Goal: Task Accomplishment & Management: Manage account settings

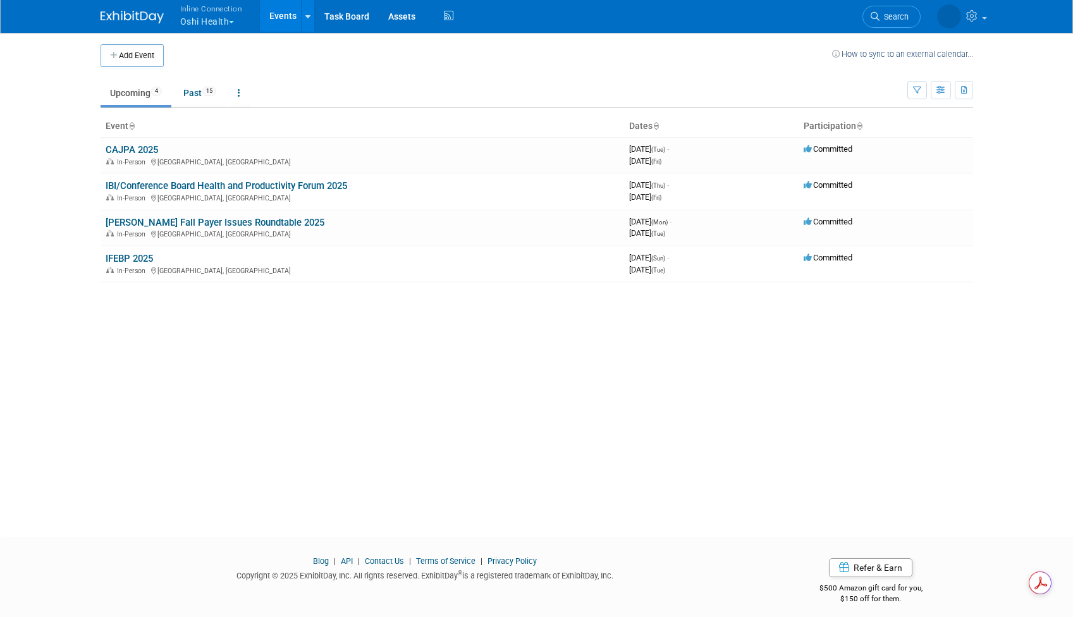
click at [235, 16] on button "Inline Connection Oshi Health" at bounding box center [218, 16] width 79 height 33
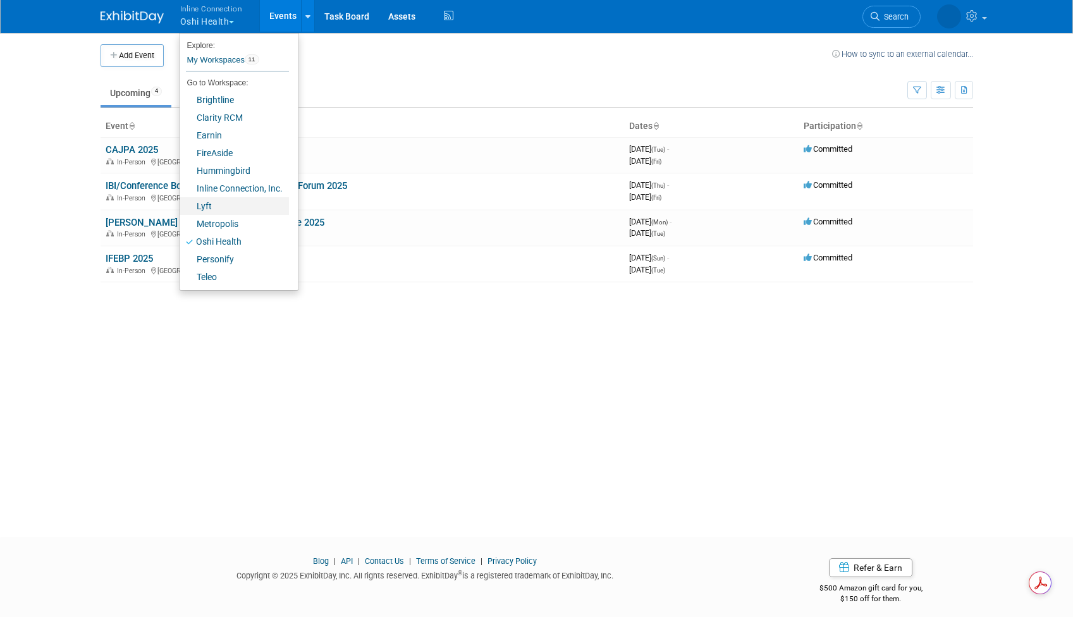
click at [216, 209] on link "Lyft" at bounding box center [234, 206] width 109 height 18
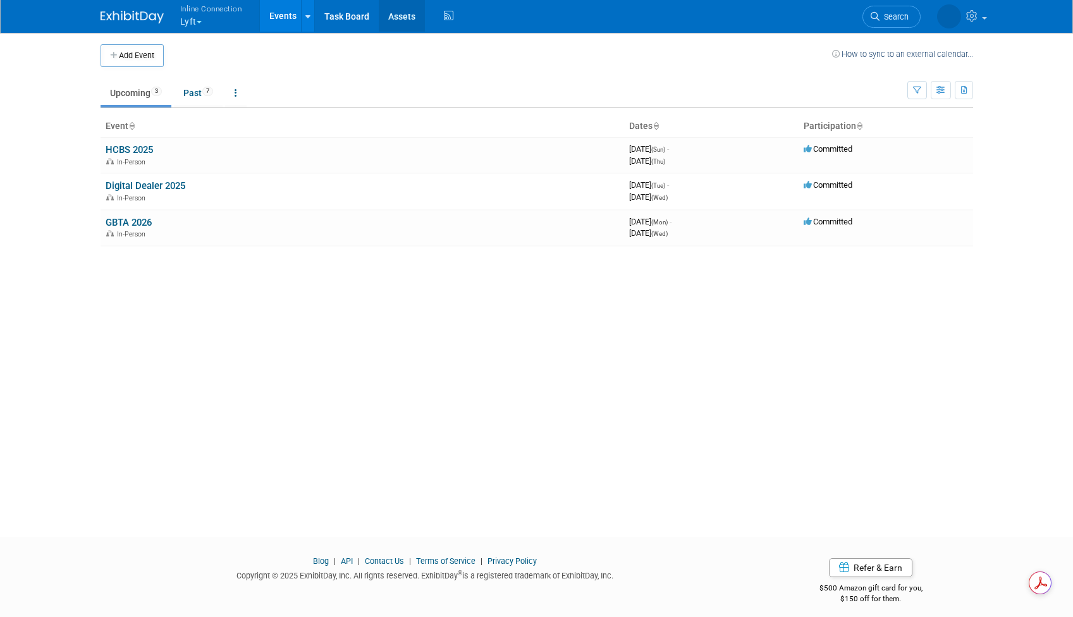
click at [400, 15] on link "Assets" at bounding box center [402, 16] width 46 height 32
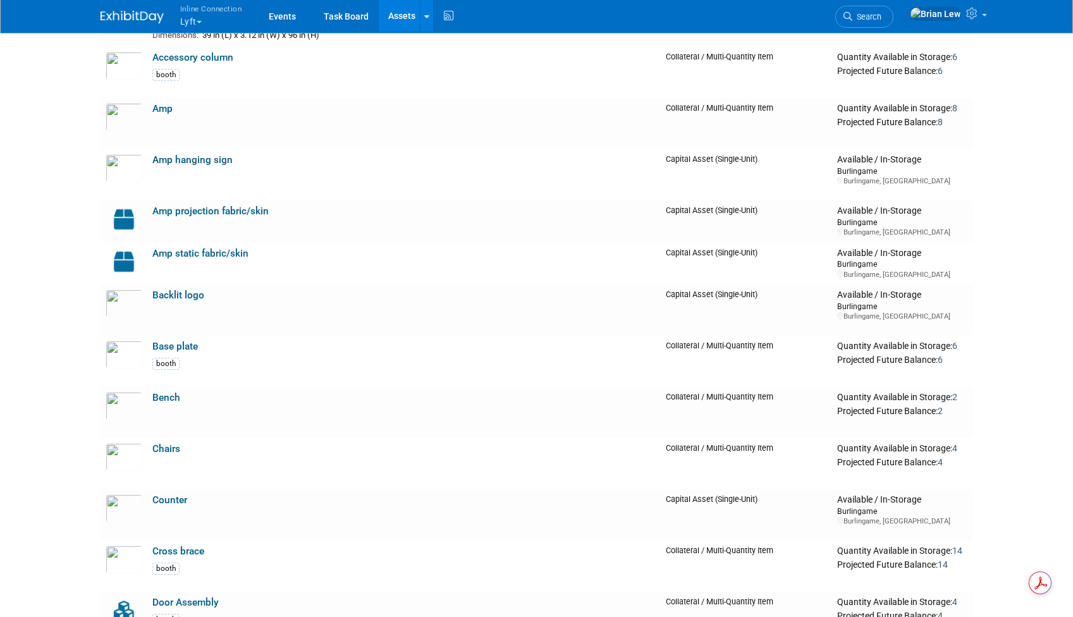
scroll to position [281, 0]
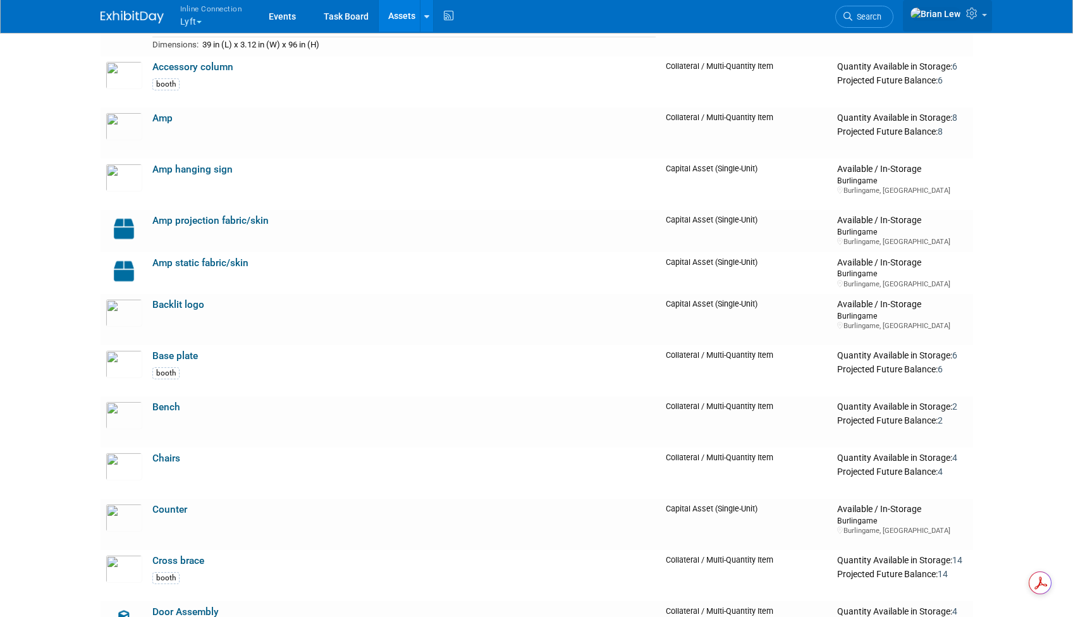
click at [986, 20] on link at bounding box center [947, 16] width 89 height 32
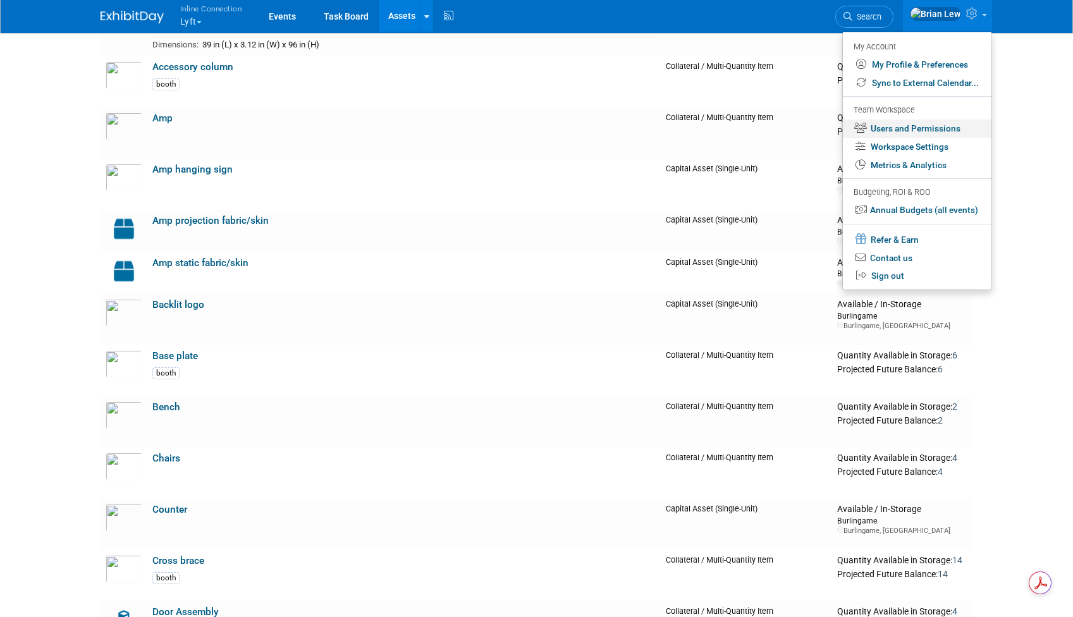
click at [938, 125] on link "Users and Permissions" at bounding box center [917, 128] width 149 height 18
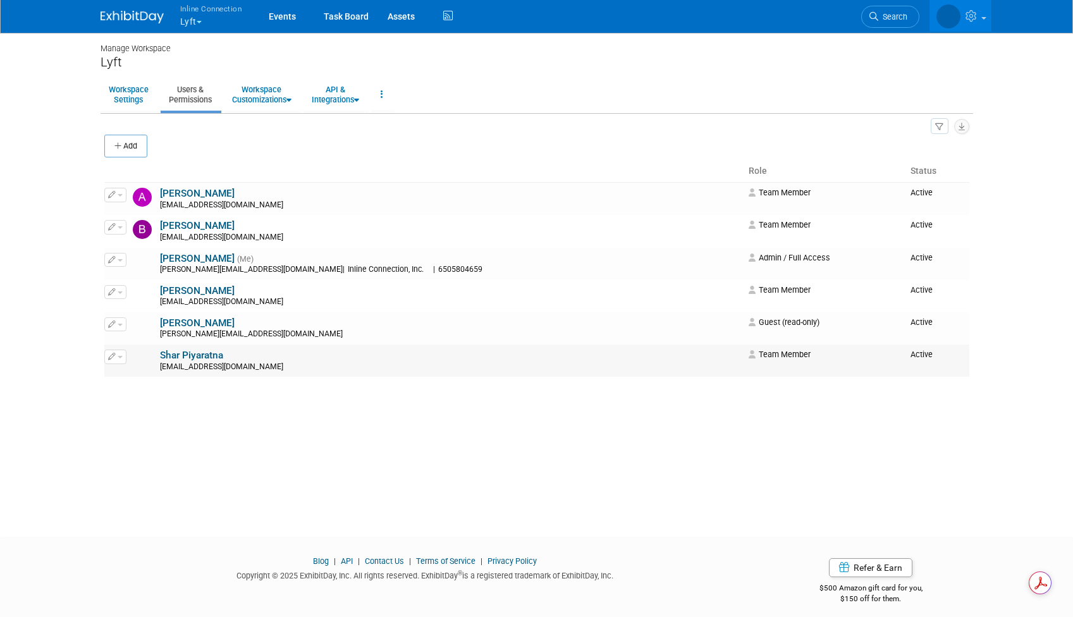
click at [206, 356] on link "Shar Piyaratna" at bounding box center [191, 355] width 63 height 11
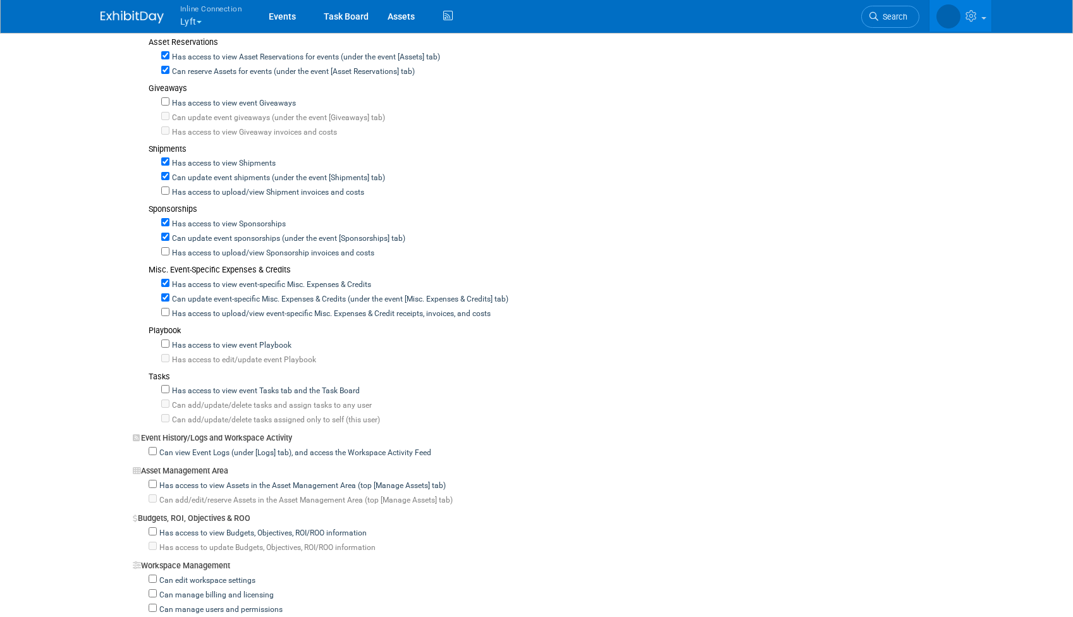
scroll to position [841, 0]
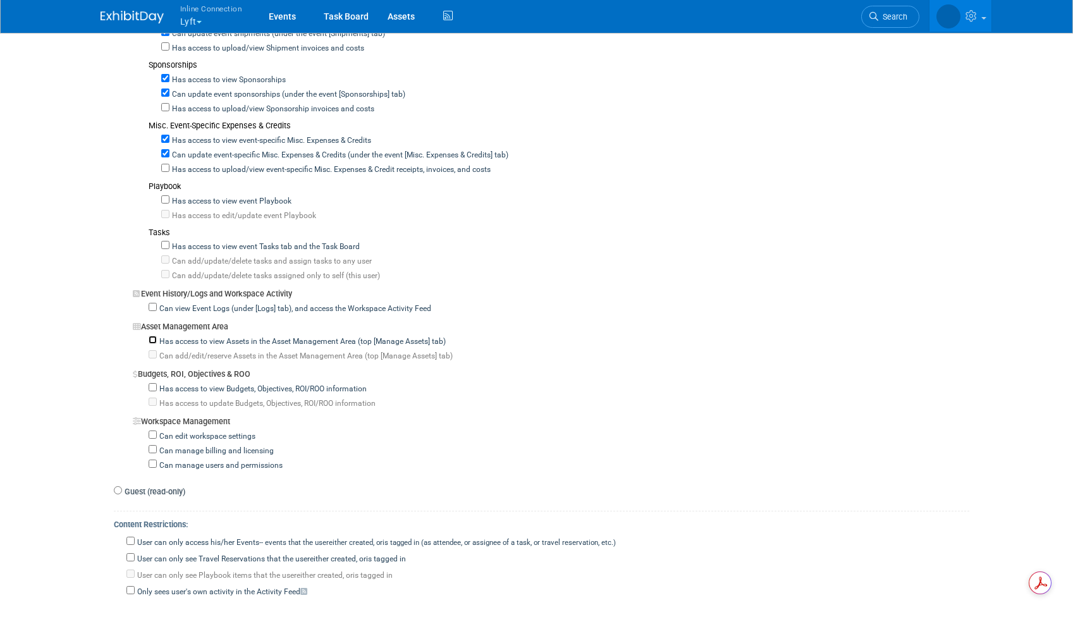
click at [152, 336] on input "Has access to view Assets in the Asset Management Area (top [Manage Assets] tab)" at bounding box center [153, 340] width 8 height 8
checkbox input "true"
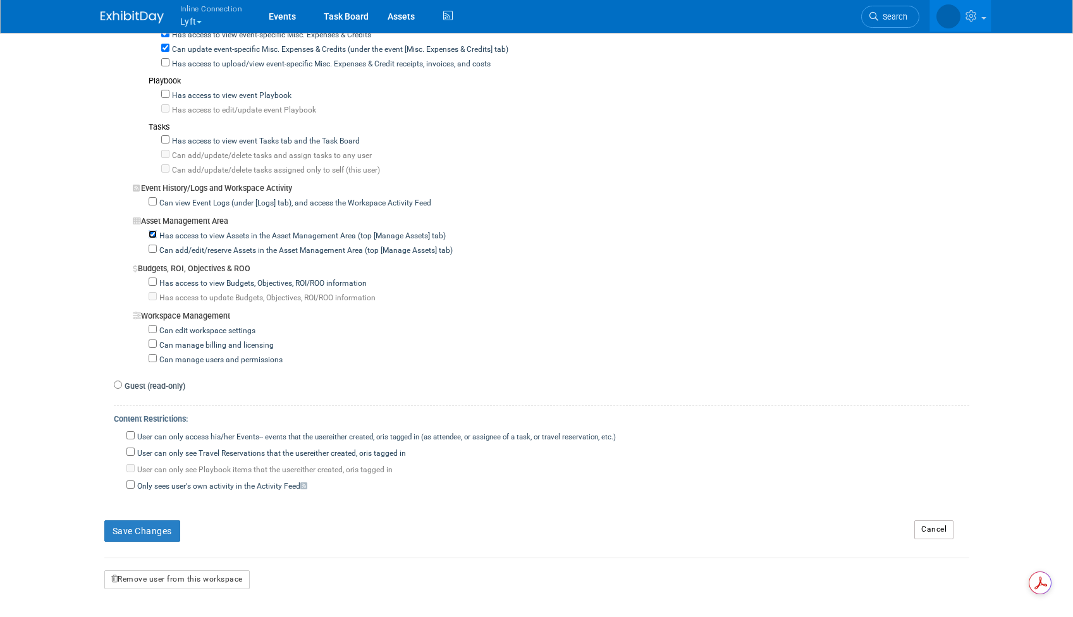
scroll to position [1041, 0]
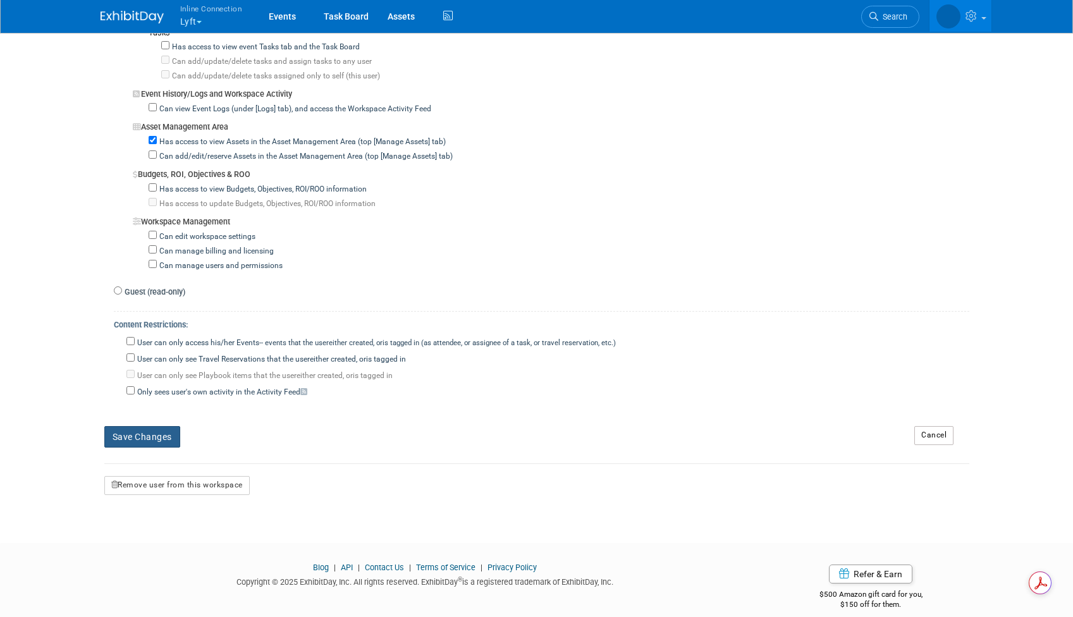
click at [140, 426] on button "Save Changes" at bounding box center [142, 436] width 76 height 21
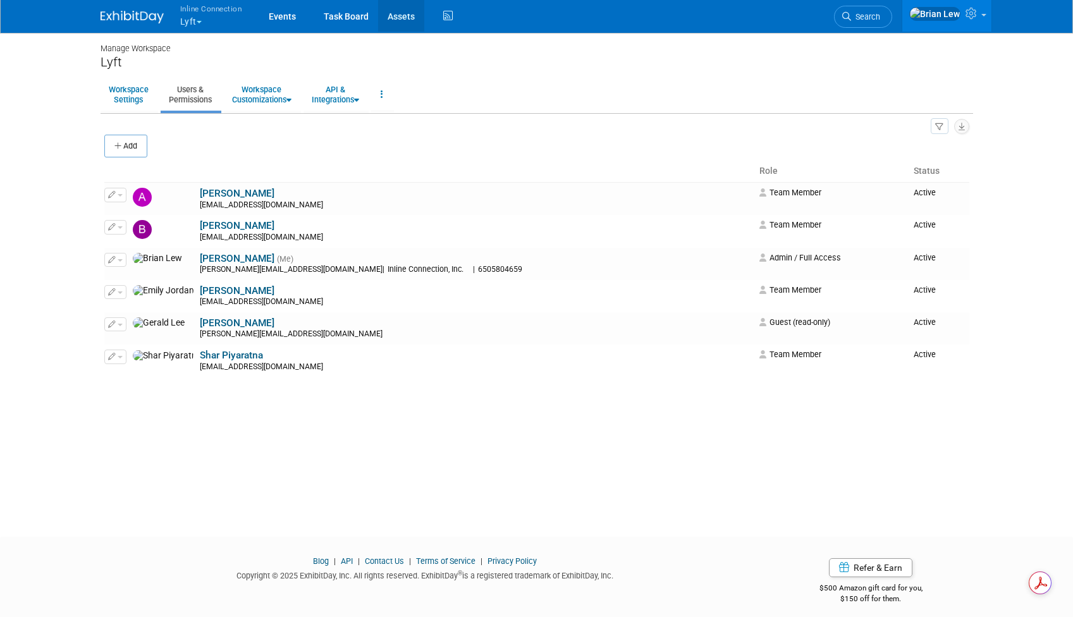
click at [397, 17] on link "Assets" at bounding box center [401, 16] width 46 height 32
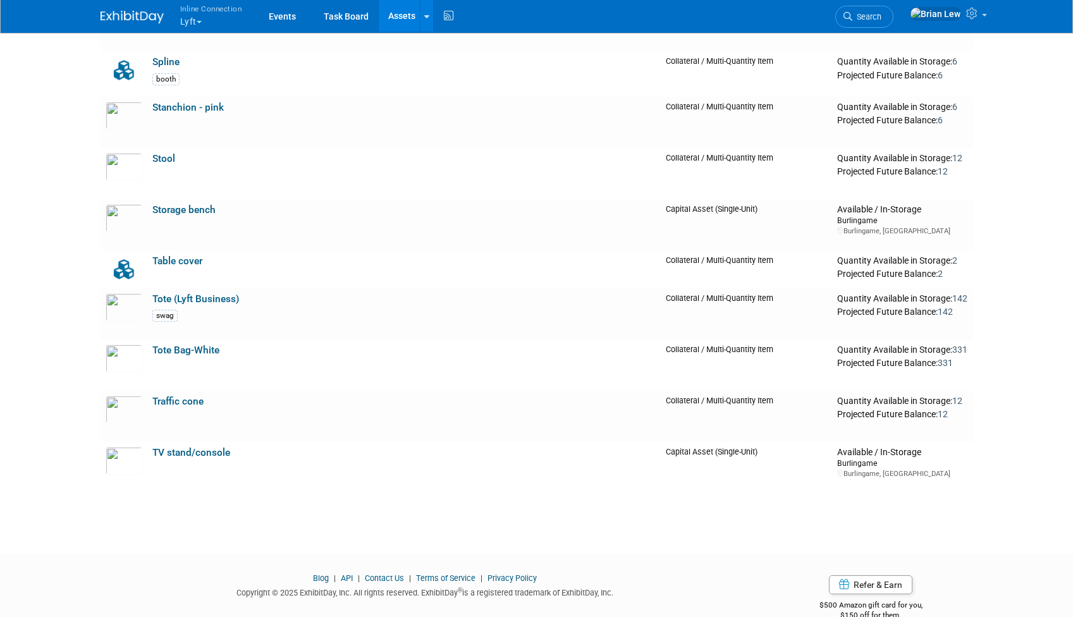
scroll to position [1695, 0]
